Goal: Task Accomplishment & Management: Use online tool/utility

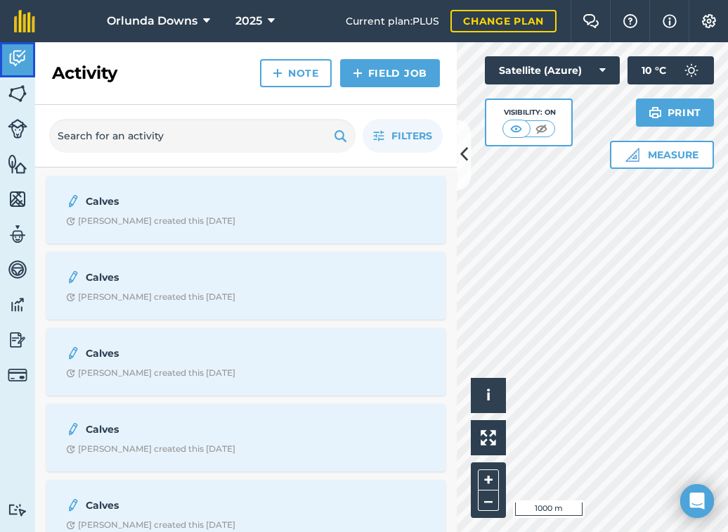
click at [25, 49] on img at bounding box center [18, 58] width 20 height 21
click at [27, 89] on link "Fields" at bounding box center [17, 94] width 35 height 35
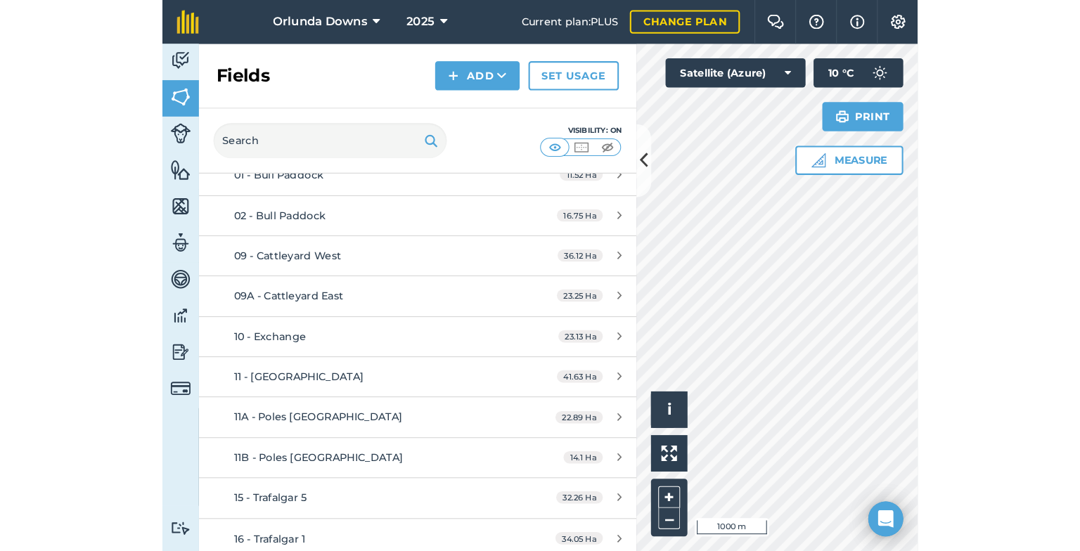
scroll to position [319, 0]
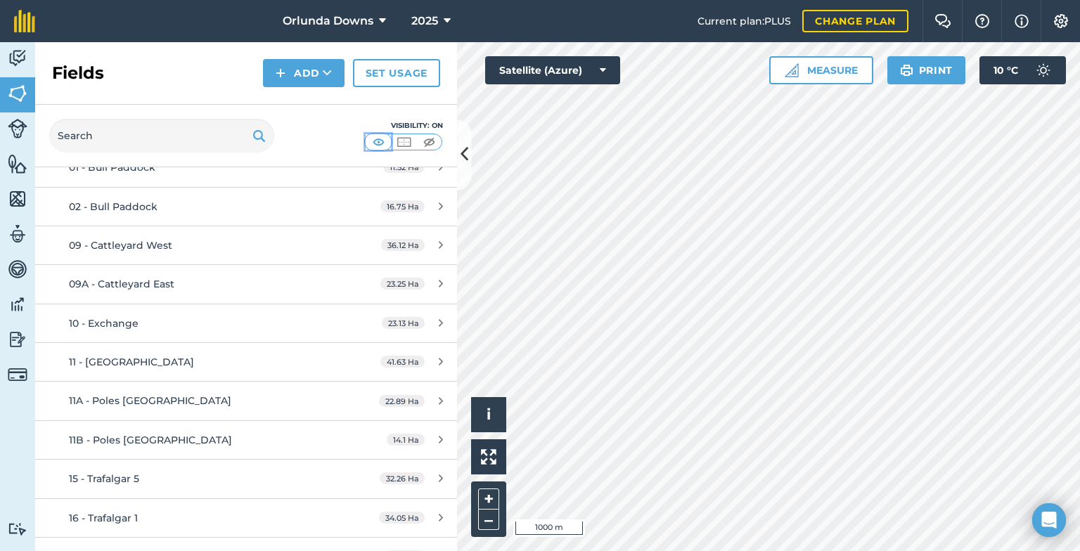
click at [385, 144] on img at bounding box center [379, 142] width 18 height 14
click at [430, 140] on img at bounding box center [429, 142] width 18 height 14
click at [380, 140] on img at bounding box center [379, 142] width 18 height 14
click at [461, 154] on icon at bounding box center [465, 155] width 8 height 25
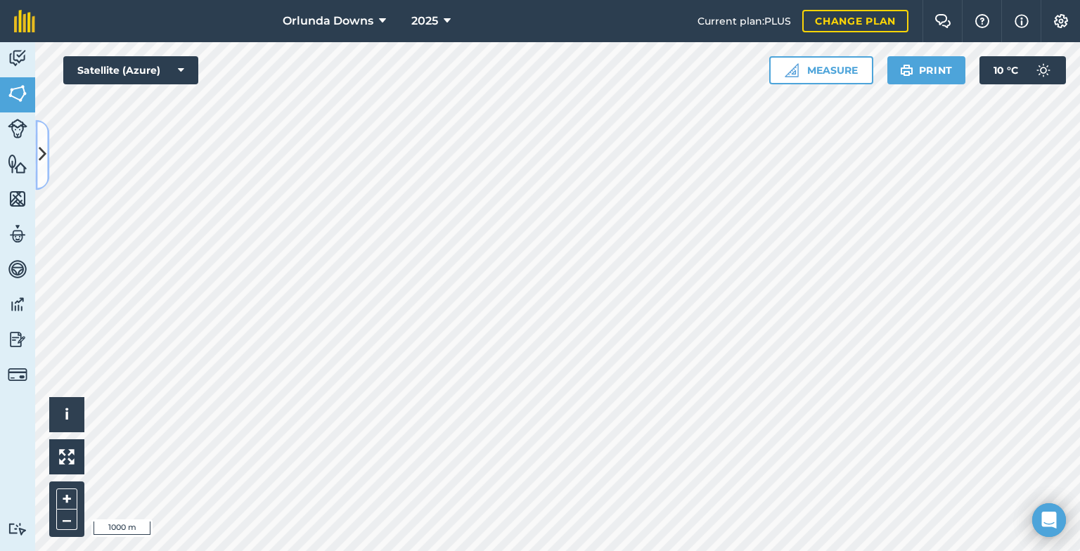
click at [39, 146] on icon at bounding box center [43, 155] width 8 height 25
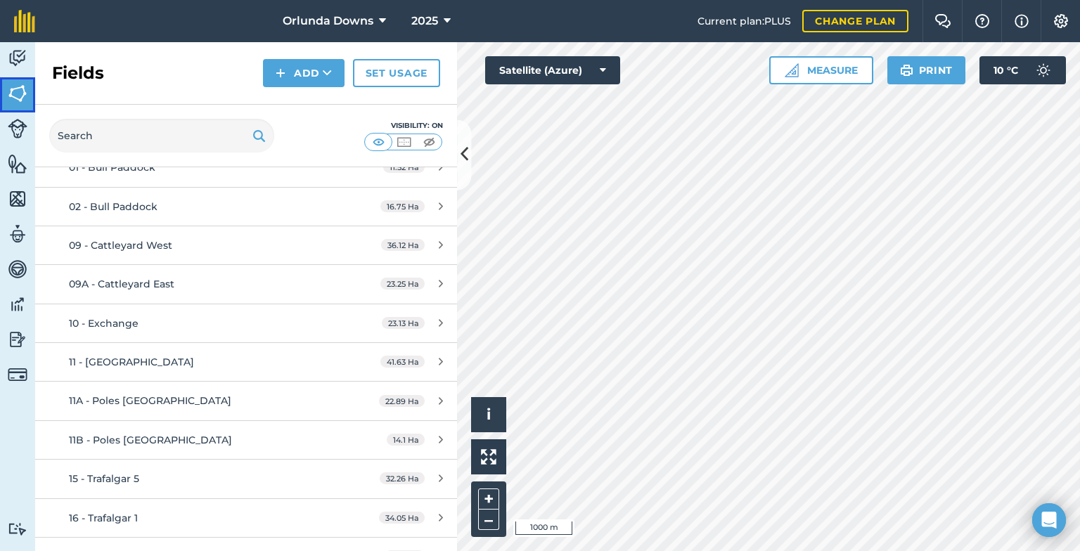
click at [30, 95] on link "Fields" at bounding box center [17, 94] width 35 height 35
click at [332, 71] on icon at bounding box center [327, 73] width 9 height 14
click at [321, 101] on link "Draw" at bounding box center [303, 104] width 77 height 31
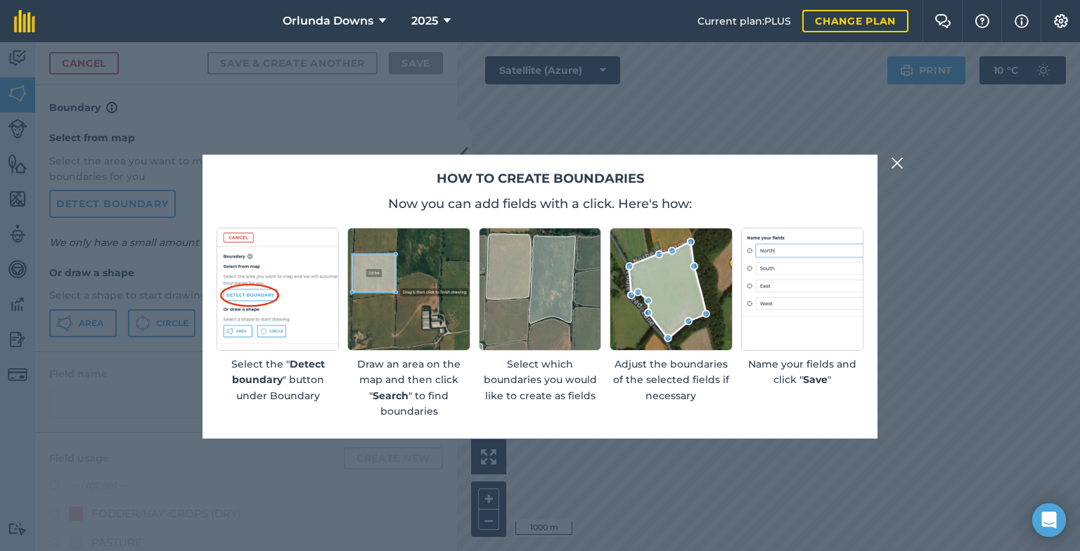
click at [728, 166] on img at bounding box center [897, 163] width 13 height 17
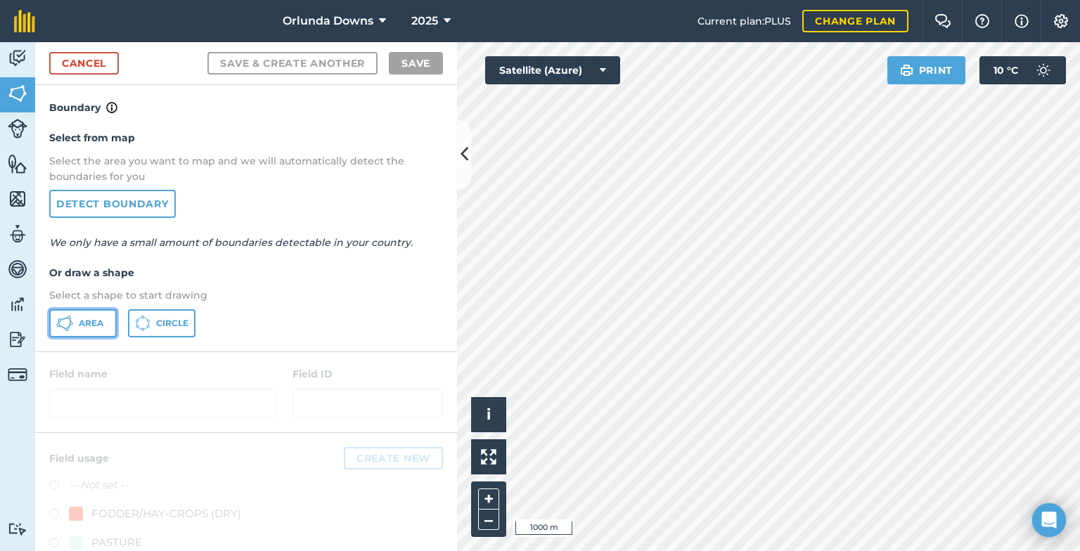
click at [88, 326] on span "Area" at bounding box center [91, 323] width 25 height 11
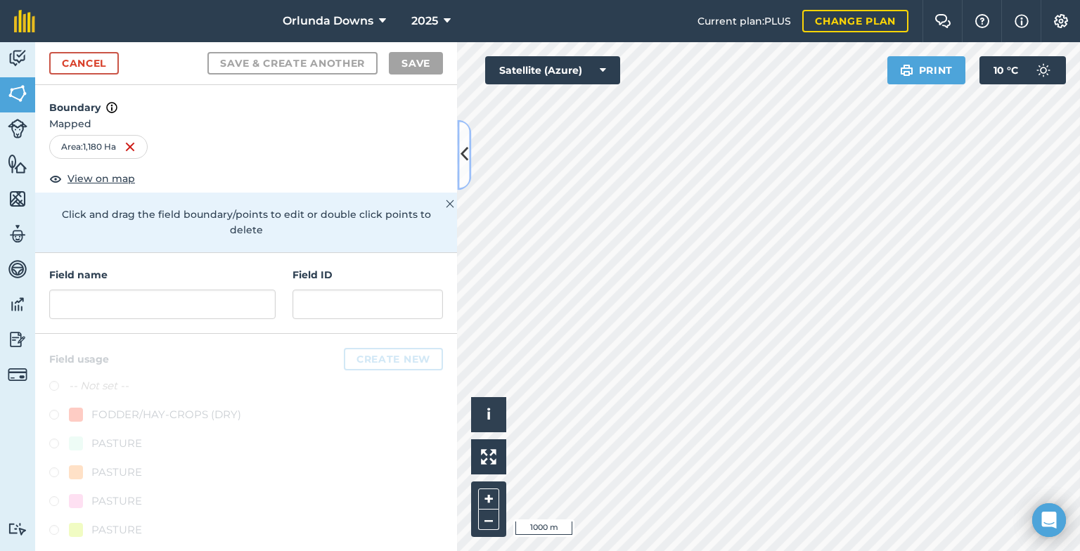
click at [468, 158] on button at bounding box center [464, 155] width 14 height 70
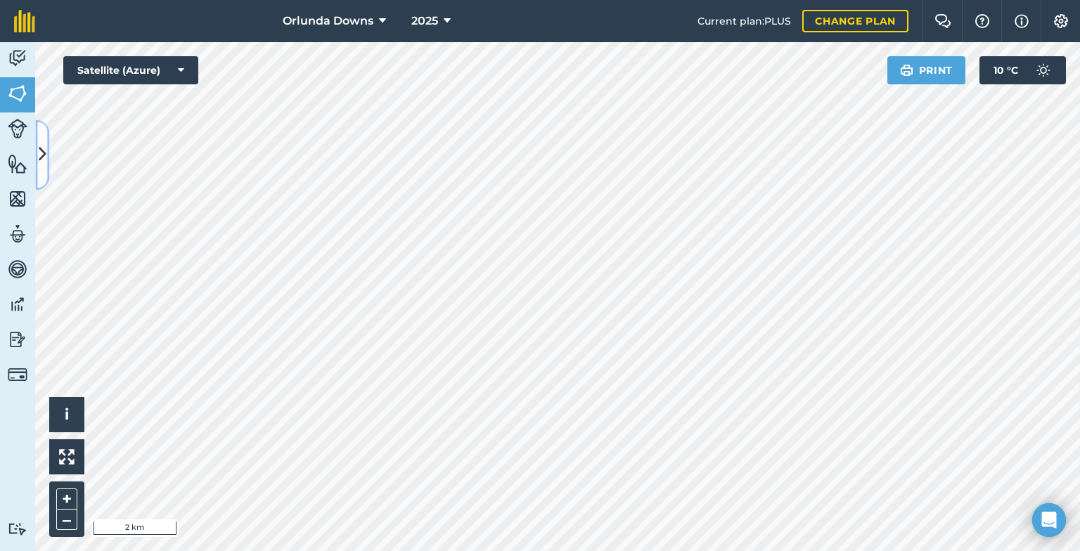
click at [40, 166] on icon at bounding box center [43, 155] width 8 height 25
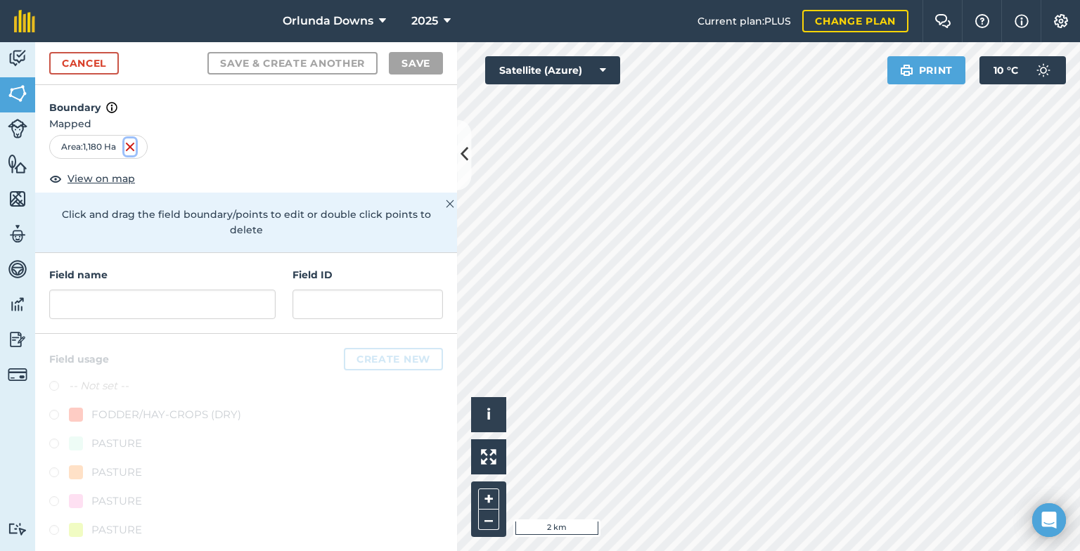
click at [135, 145] on img at bounding box center [129, 147] width 11 height 17
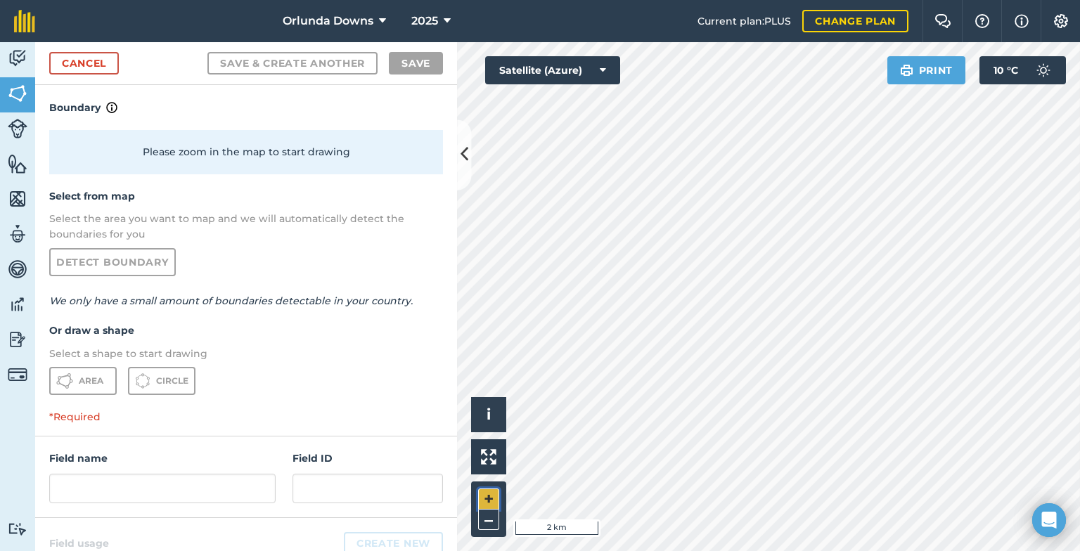
click at [496, 506] on button "+" at bounding box center [488, 499] width 21 height 21
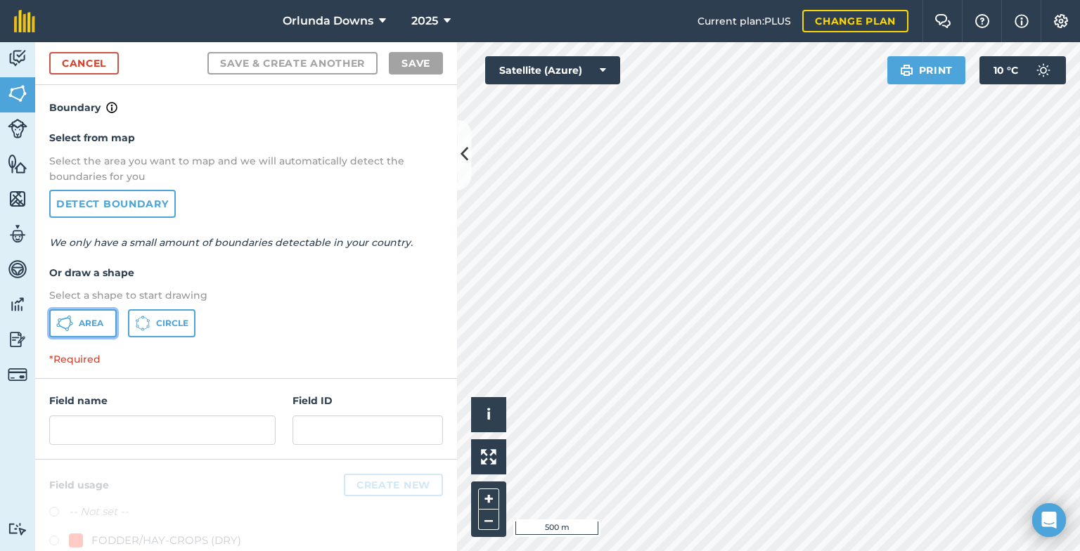
click at [98, 318] on span "Area" at bounding box center [91, 323] width 25 height 11
click at [493, 515] on button "–" at bounding box center [488, 520] width 21 height 20
click at [64, 58] on link "Cancel" at bounding box center [84, 63] width 70 height 23
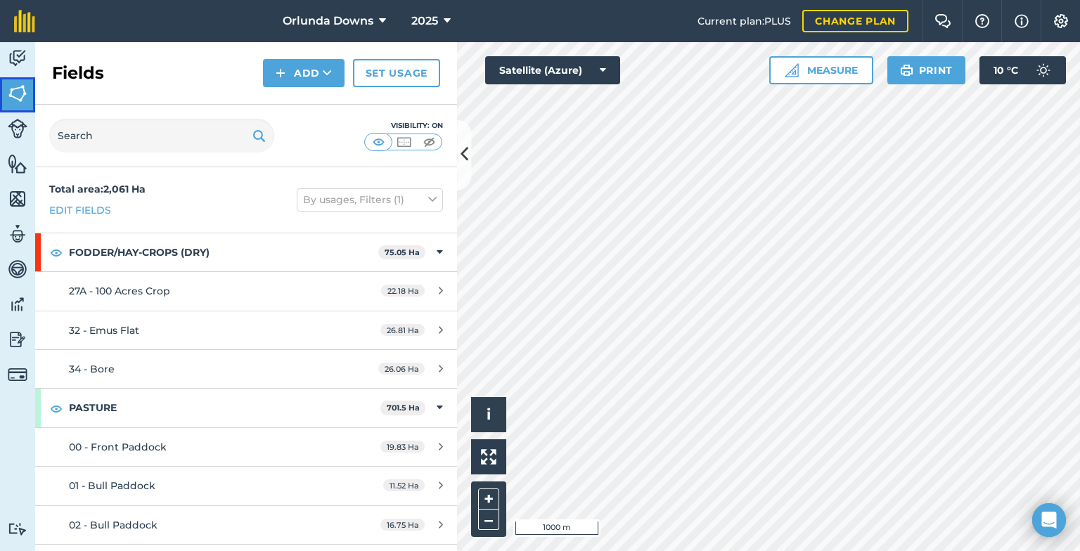
click at [25, 91] on img at bounding box center [18, 93] width 20 height 21
click at [302, 73] on button "Add" at bounding box center [304, 73] width 82 height 28
click at [308, 105] on link "Draw" at bounding box center [303, 104] width 77 height 31
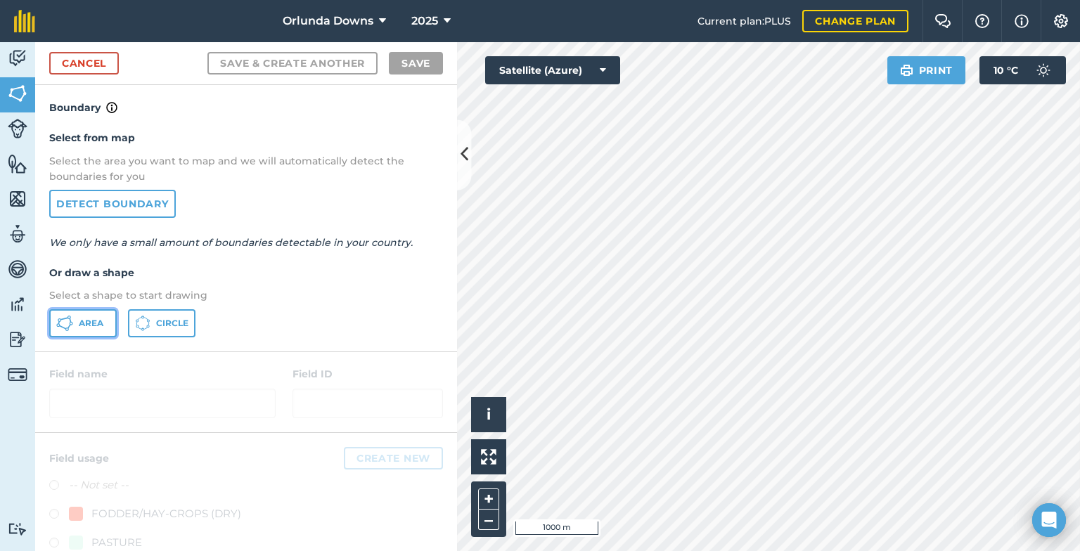
click at [104, 321] on button "Area" at bounding box center [83, 323] width 68 height 28
click at [489, 518] on button "–" at bounding box center [488, 520] width 21 height 20
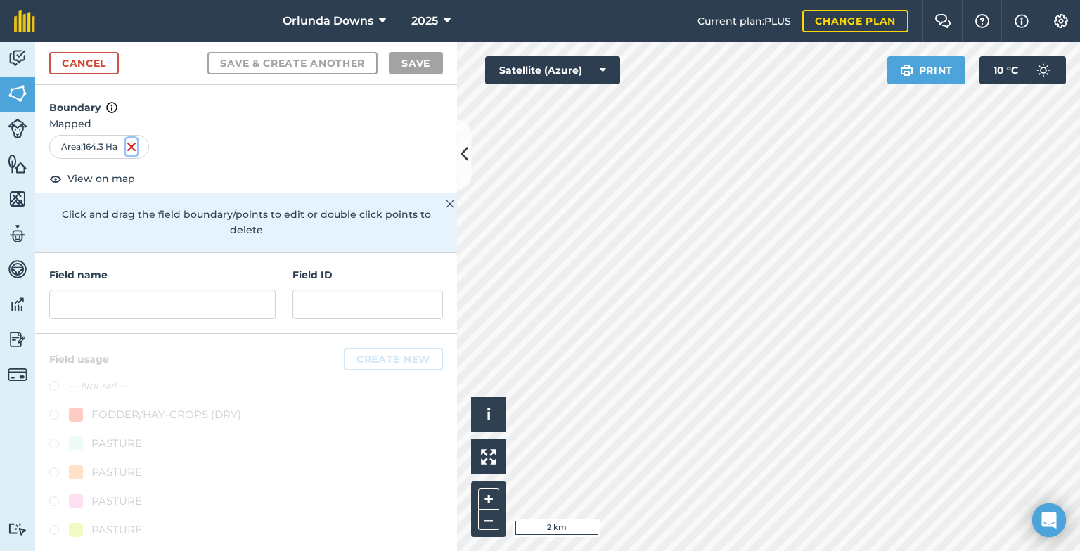
click at [132, 146] on img at bounding box center [131, 147] width 11 height 17
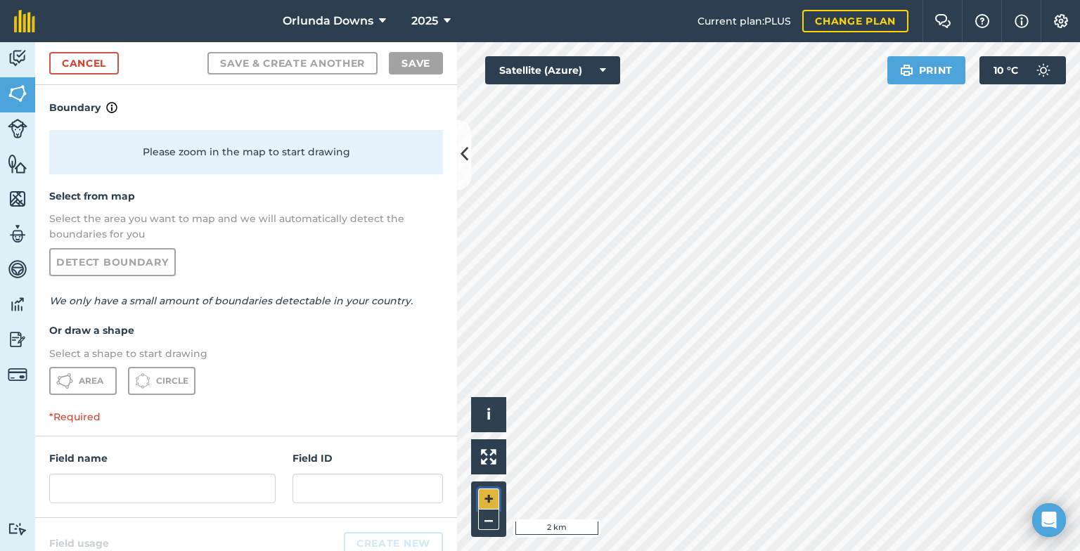
click at [489, 500] on button "+" at bounding box center [488, 499] width 21 height 21
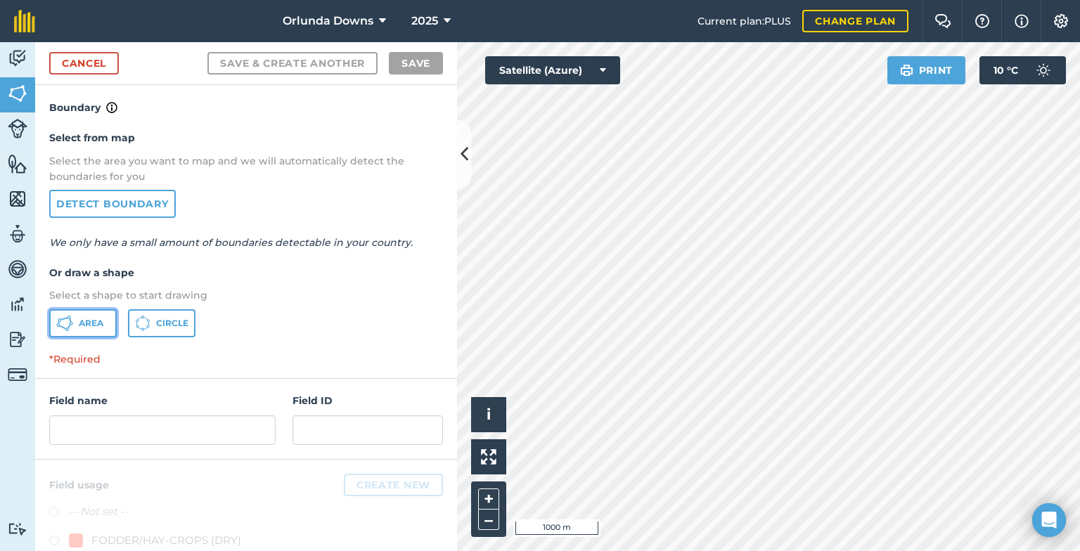
click at [100, 321] on span "Area" at bounding box center [91, 323] width 25 height 11
click at [489, 526] on button "–" at bounding box center [488, 520] width 21 height 20
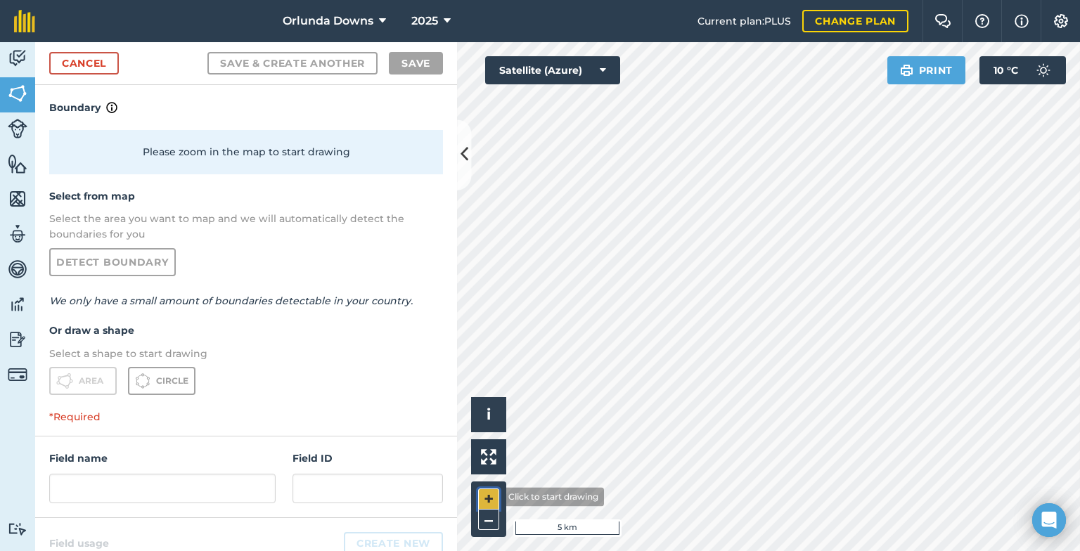
click at [492, 497] on button "+" at bounding box center [488, 499] width 21 height 21
click at [464, 147] on icon at bounding box center [465, 155] width 8 height 25
